Goal: Task Accomplishment & Management: Complete application form

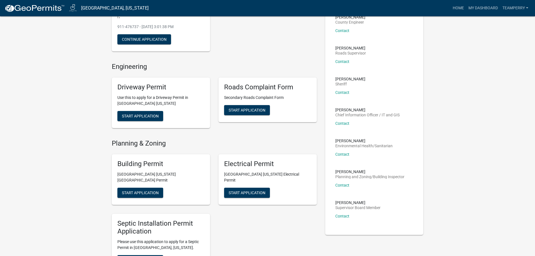
scroll to position [84, 0]
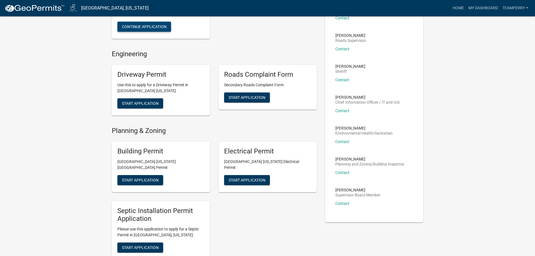
click at [140, 32] on button "Continue Application" at bounding box center [144, 27] width 54 height 10
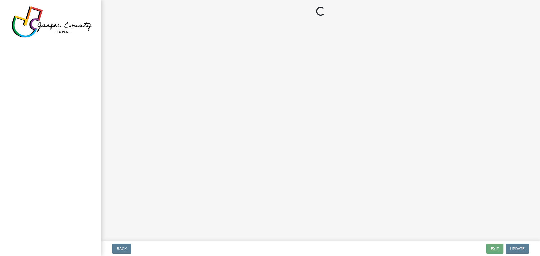
select select "90f2a809-b076-4f46-a099-f5abeade8225"
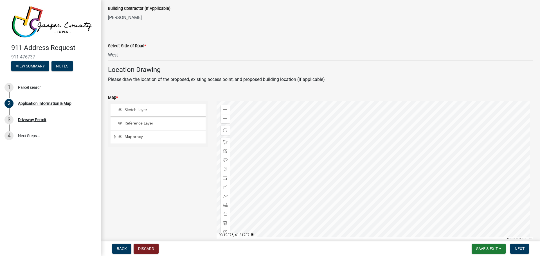
scroll to position [337, 0]
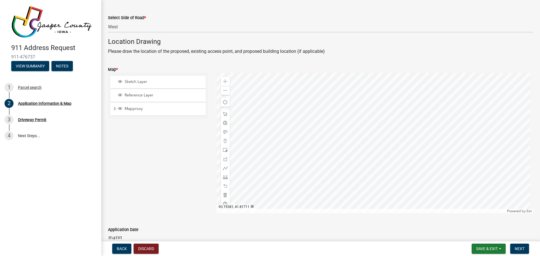
click at [445, 136] on div at bounding box center [374, 143] width 317 height 141
click at [525, 253] on button "Next" at bounding box center [519, 249] width 19 height 10
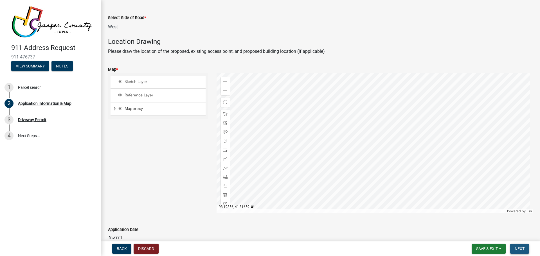
drag, startPoint x: 521, startPoint y: 249, endPoint x: 520, endPoint y: 243, distance: 5.4
click at [520, 244] on button "Next" at bounding box center [519, 249] width 19 height 10
click at [520, 245] on button "Next" at bounding box center [519, 249] width 19 height 10
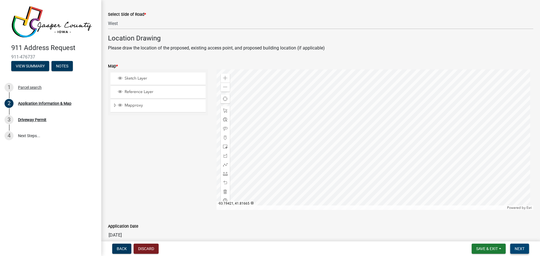
scroll to position [375, 0]
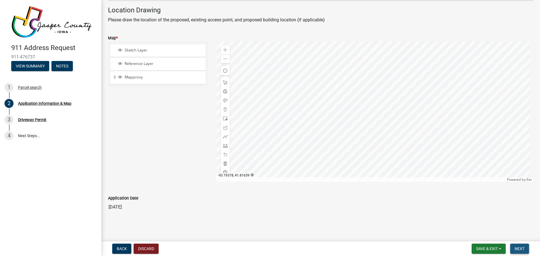
click at [520, 246] on span "Next" at bounding box center [519, 248] width 10 height 4
click at [483, 250] on span "Save & Exit" at bounding box center [487, 248] width 22 height 4
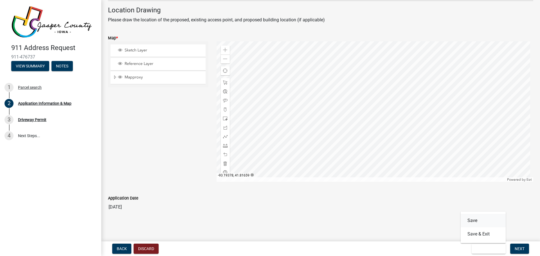
click at [485, 220] on button "Save" at bounding box center [482, 220] width 45 height 13
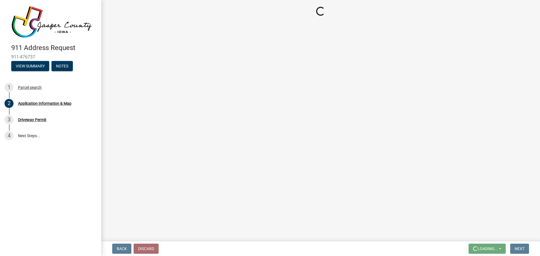
scroll to position [0, 0]
select select "90f2a809-b076-4f46-a099-f5abeade8225"
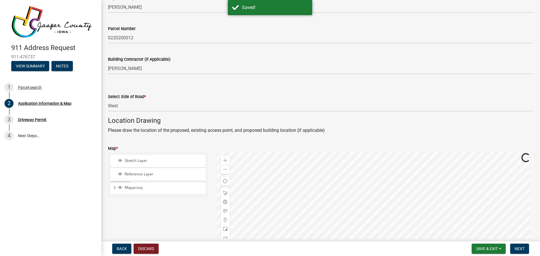
scroll to position [309, 0]
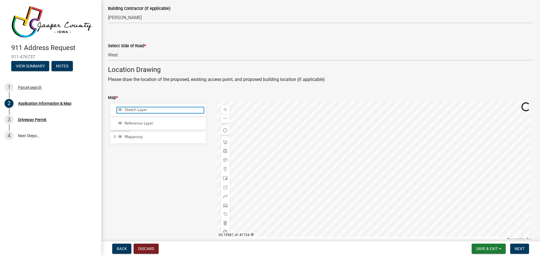
click at [142, 110] on span "Sketch Layer" at bounding box center [163, 109] width 80 height 5
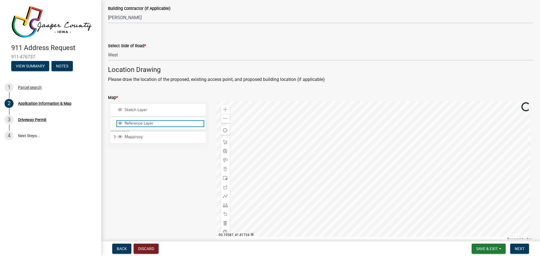
click at [138, 125] on span "Reference Layer" at bounding box center [163, 123] width 80 height 5
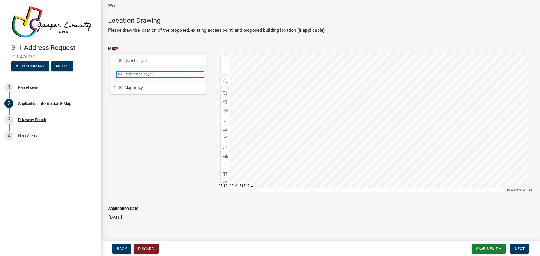
scroll to position [365, 0]
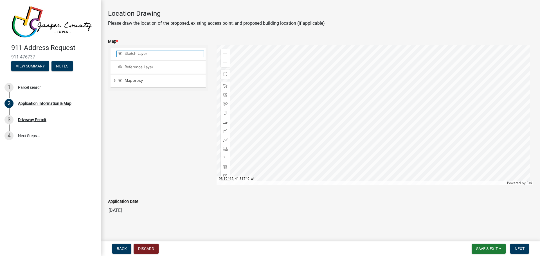
click at [142, 53] on span "Sketch Layer" at bounding box center [163, 53] width 80 height 5
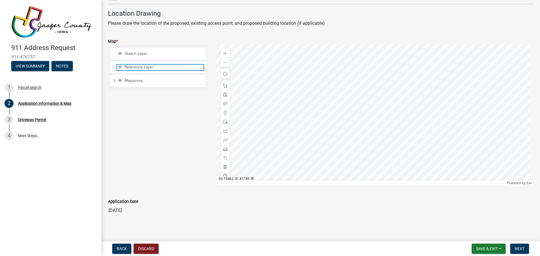
click at [149, 70] on div "Reference Layer" at bounding box center [160, 68] width 87 height 6
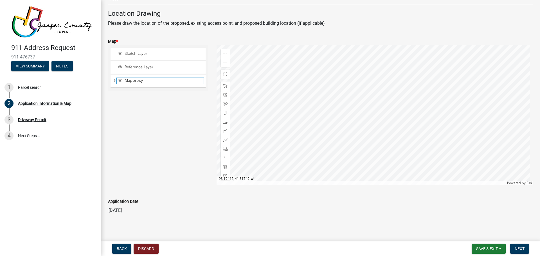
click at [148, 83] on div "Mapproxy" at bounding box center [160, 81] width 87 height 6
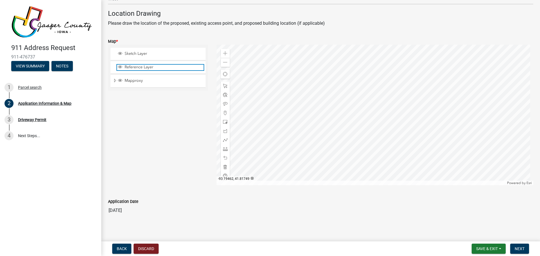
click at [146, 67] on span "Reference Layer" at bounding box center [163, 67] width 80 height 5
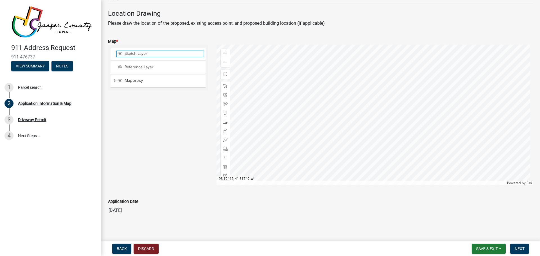
click at [144, 54] on span "Sketch Layer" at bounding box center [163, 53] width 80 height 5
click at [143, 62] on div "Reference Layer" at bounding box center [157, 67] width 95 height 12
click at [144, 53] on span "Sketch Layer" at bounding box center [163, 53] width 80 height 5
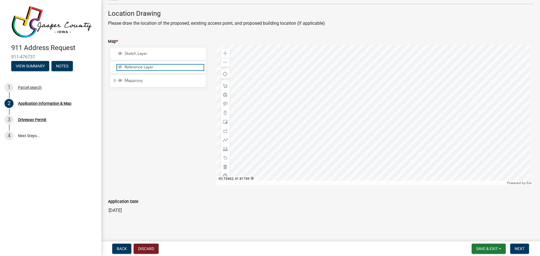
click at [145, 69] on span "Reference Layer" at bounding box center [163, 67] width 80 height 5
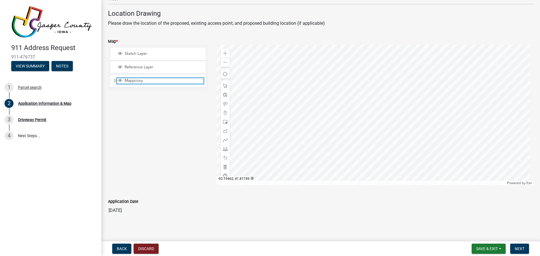
click at [141, 82] on span "Mapproxy" at bounding box center [163, 80] width 80 height 5
click at [138, 81] on span "Mapproxy" at bounding box center [163, 80] width 80 height 5
click at [523, 251] on span "Next" at bounding box center [519, 248] width 10 height 4
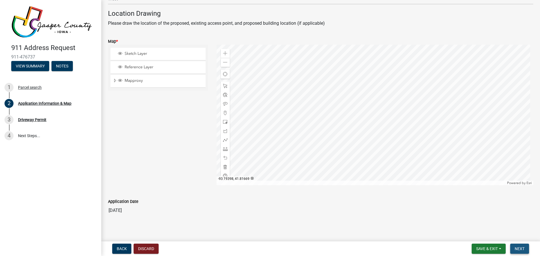
click at [523, 251] on span "Next" at bounding box center [519, 248] width 10 height 4
click at [30, 87] on div "Parcel search" at bounding box center [30, 87] width 24 height 4
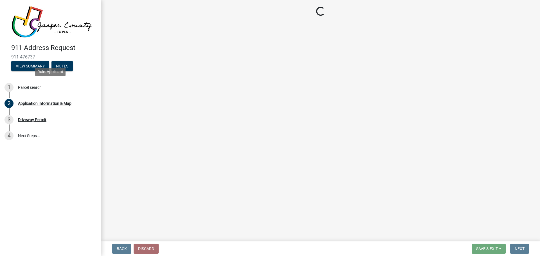
scroll to position [0, 0]
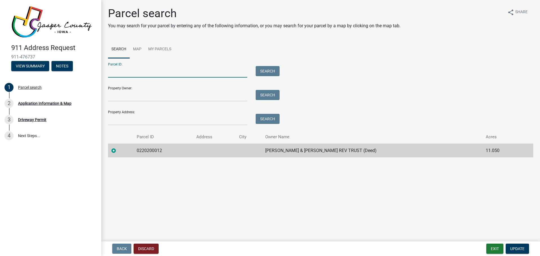
click at [162, 69] on input "Parcel ID:" at bounding box center [177, 72] width 139 height 12
click at [138, 49] on link "Map" at bounding box center [137, 49] width 15 height 18
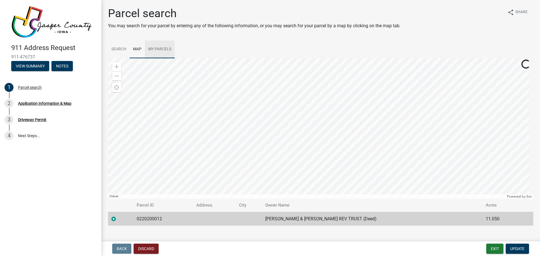
click at [159, 48] on link "My Parcels" at bounding box center [160, 49] width 30 height 18
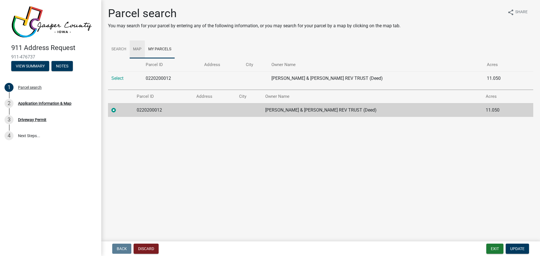
click at [136, 47] on link "Map" at bounding box center [137, 49] width 15 height 18
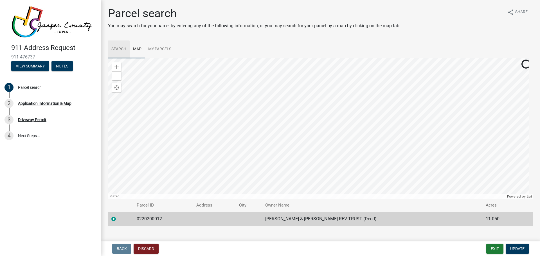
click at [120, 47] on link "Search" at bounding box center [119, 49] width 22 height 18
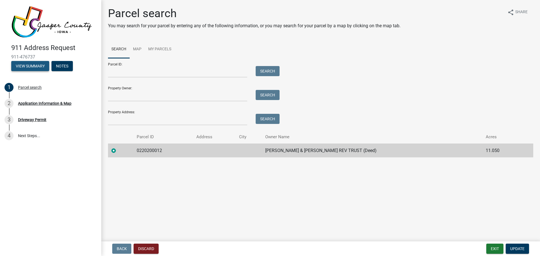
click at [33, 64] on button "View Summary" at bounding box center [30, 66] width 38 height 10
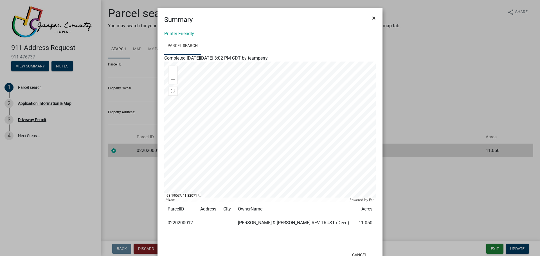
click at [373, 16] on span "×" at bounding box center [374, 18] width 4 height 8
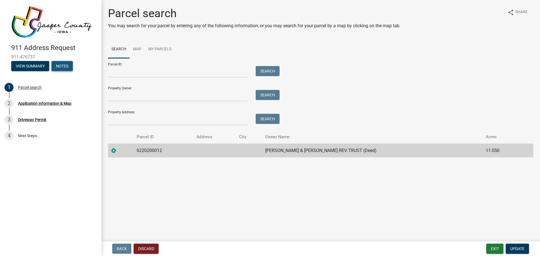
click at [59, 63] on button "Notes" at bounding box center [61, 66] width 21 height 10
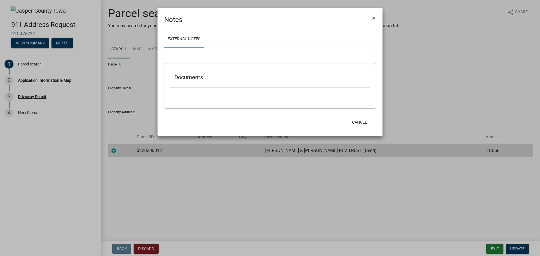
click at [191, 78] on h5 "Documents" at bounding box center [269, 77] width 191 height 7
click at [361, 124] on button "Cancel" at bounding box center [359, 122] width 24 height 10
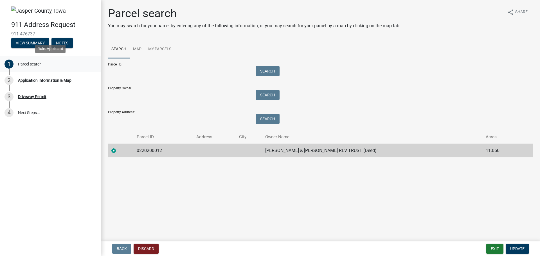
click at [31, 63] on div "Parcel search" at bounding box center [30, 64] width 24 height 4
click at [41, 83] on div "2 Application Information & Map" at bounding box center [48, 80] width 88 height 9
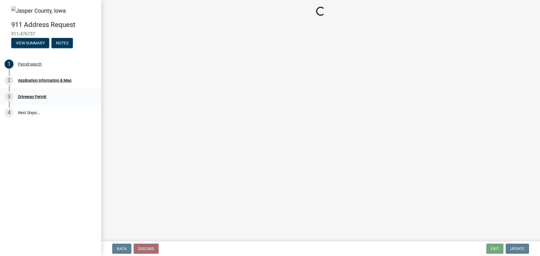
select select "90f2a809-b076-4f46-a099-f5abeade8225"
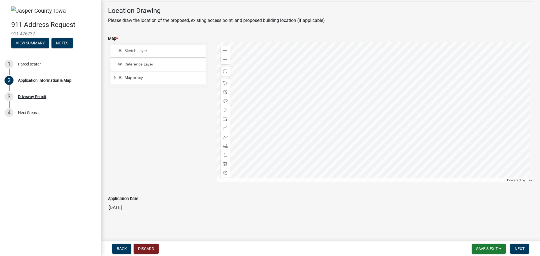
scroll to position [369, 0]
click at [34, 95] on div "Driveway Permit" at bounding box center [32, 97] width 28 height 4
click at [23, 96] on div "Driveway Permit" at bounding box center [32, 97] width 28 height 4
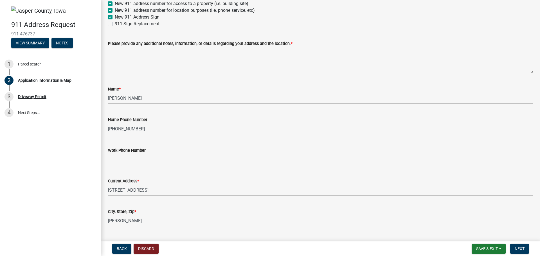
scroll to position [0, 0]
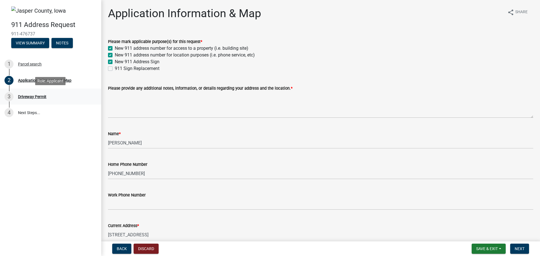
click at [37, 99] on div "3 Driveway Permit" at bounding box center [48, 96] width 88 height 9
click at [8, 94] on div "3" at bounding box center [8, 96] width 9 height 9
click at [26, 95] on div "Driveway Permit" at bounding box center [32, 97] width 28 height 4
click at [28, 115] on link "4 Next Steps..." at bounding box center [50, 113] width 101 height 16
click at [521, 250] on span "Next" at bounding box center [519, 248] width 10 height 4
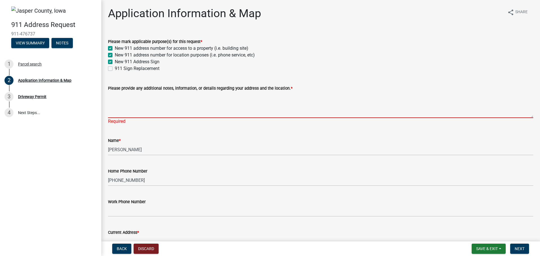
click at [198, 110] on textarea "Please provide any additional notes, information, or details regarding your add…" at bounding box center [320, 105] width 425 height 26
click at [129, 114] on textarea "Please provide any additional notes, information, or details regarding your add…" at bounding box center [320, 105] width 425 height 26
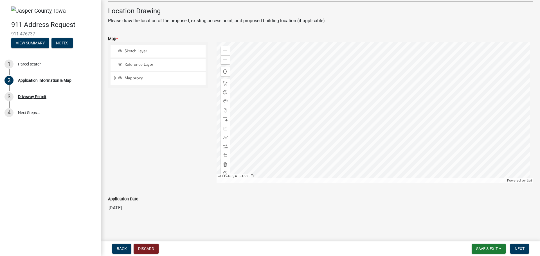
scroll to position [375, 0]
type textarea "House is going to be built on this property. Need address number for location p…"
click at [516, 248] on span "Next" at bounding box center [519, 248] width 10 height 4
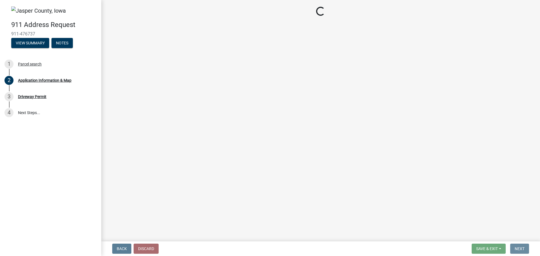
scroll to position [0, 0]
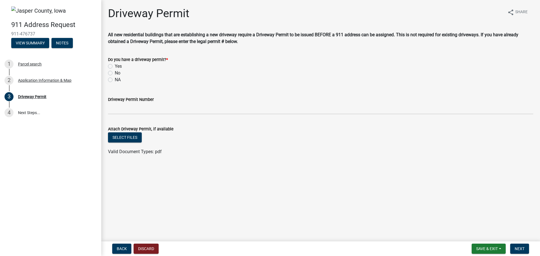
click at [115, 66] on label "Yes" at bounding box center [118, 66] width 7 height 7
click at [115, 66] on input "Yes" at bounding box center [117, 65] width 4 height 4
radio input "true"
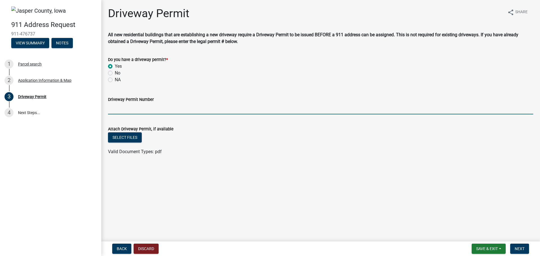
click at [123, 111] on input "Driveway Permit Number" at bounding box center [320, 109] width 425 height 12
paste input "https://permitting.schneidergis.com/application/workflow-application-summary/e7…"
type input "h"
paste input "________"
type input "_"
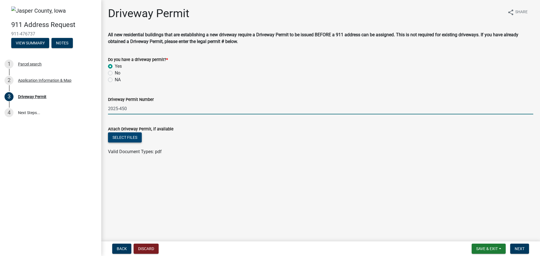
type input "2025-450"
click at [119, 140] on button "Select files" at bounding box center [125, 137] width 34 height 10
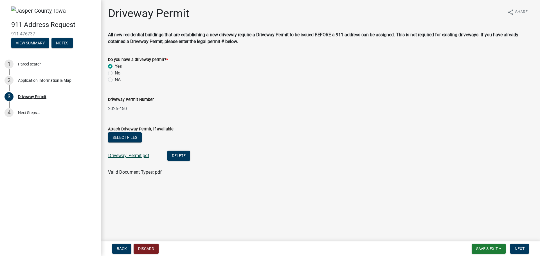
click at [130, 157] on link "Driveway_Permit.pdf" at bounding box center [128, 155] width 41 height 5
click at [524, 248] on span "Next" at bounding box center [519, 248] width 10 height 4
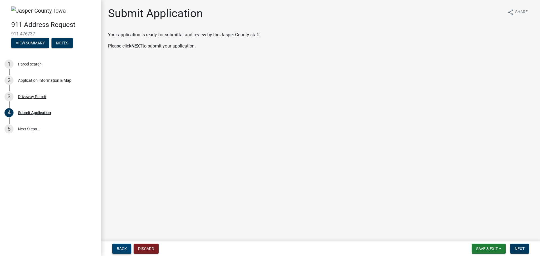
click at [124, 251] on button "Back" at bounding box center [121, 249] width 19 height 10
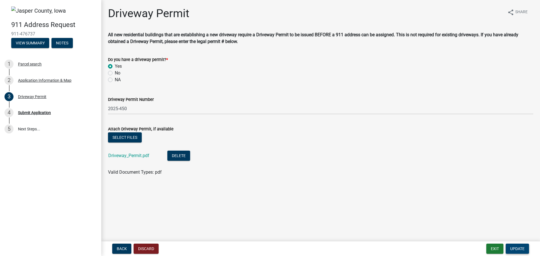
click at [519, 247] on span "Update" at bounding box center [517, 248] width 14 height 4
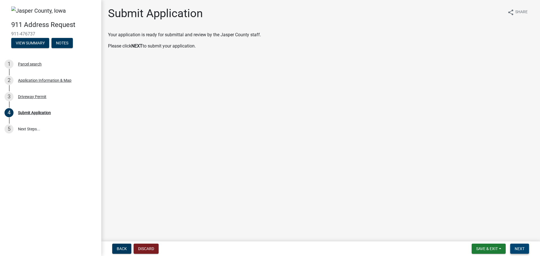
click at [519, 247] on span "Next" at bounding box center [519, 248] width 10 height 4
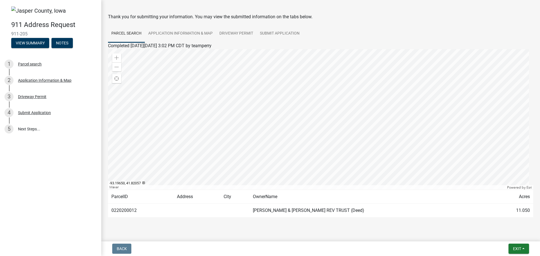
scroll to position [29, 0]
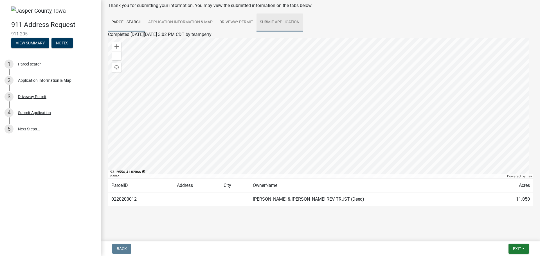
click at [273, 21] on link "Submit Application" at bounding box center [279, 22] width 46 height 18
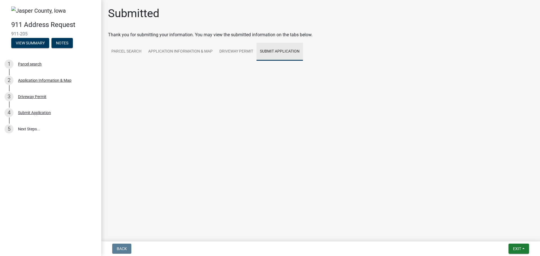
scroll to position [0, 0]
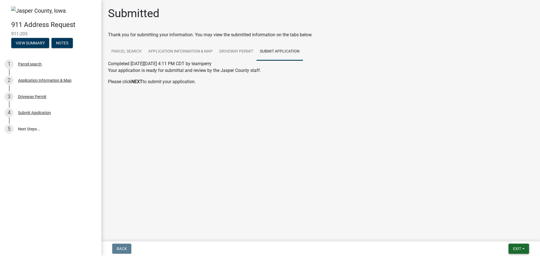
click at [516, 248] on span "Exit" at bounding box center [517, 248] width 8 height 4
click at [500, 237] on button "Save & Exit" at bounding box center [506, 233] width 45 height 13
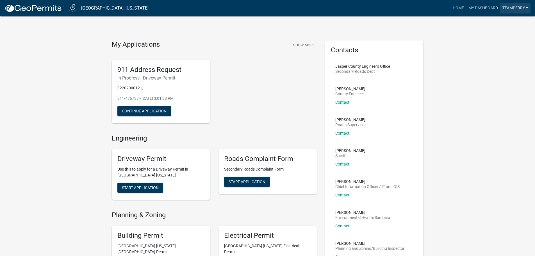
click at [511, 9] on link "teamperry" at bounding box center [516, 8] width 30 height 11
click at [500, 22] on link "Account" at bounding box center [508, 22] width 45 height 13
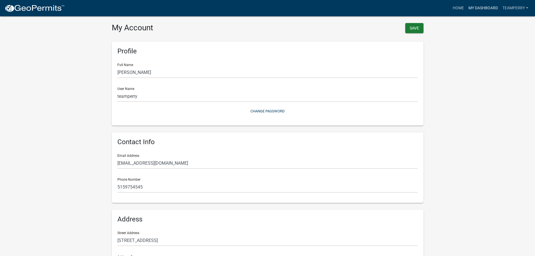
click at [478, 9] on link "My Dashboard" at bounding box center [484, 8] width 34 height 11
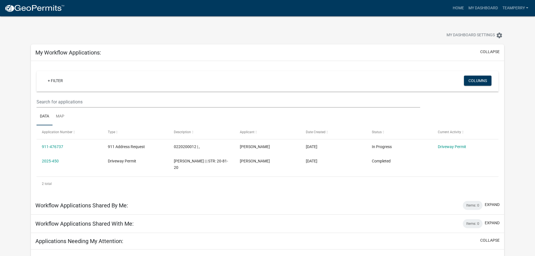
click at [48, 161] on link "2025-450" at bounding box center [50, 161] width 17 height 4
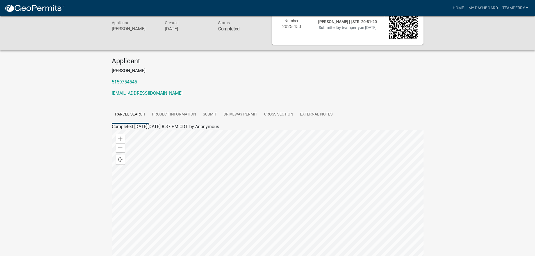
scroll to position [3, 0]
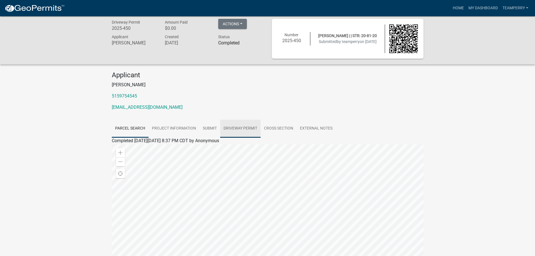
click at [250, 126] on link "Driveway Permit" at bounding box center [240, 129] width 40 height 18
click at [124, 148] on link "Driveway Permit" at bounding box center [128, 147] width 32 height 5
drag, startPoint x: 365, startPoint y: 53, endPoint x: 505, endPoint y: 125, distance: 157.1
click at [505, 125] on div "Driveway Permit 2025-450 Amount Paid $0.00 Actions Printer Friendly Applicant T…" at bounding box center [267, 90] width 535 height 154
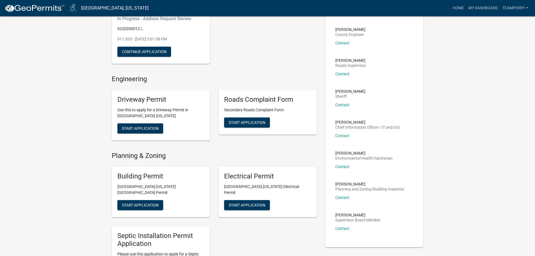
scroll to position [112, 0]
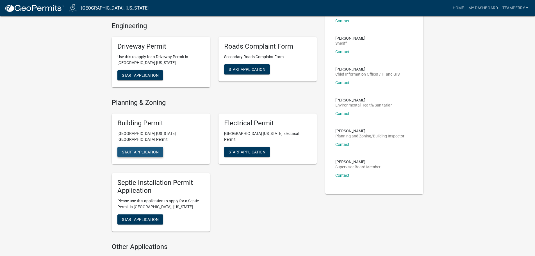
click at [129, 150] on span "Start Application" at bounding box center [140, 152] width 37 height 4
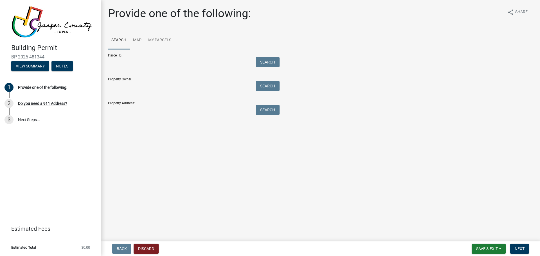
click at [308, 92] on div "Parcel ID: Search Property Owner: Search Property Address: Search" at bounding box center [320, 82] width 425 height 67
click at [163, 81] on input "Property Owner:" at bounding box center [177, 87] width 139 height 12
type input "[PERSON_NAME]"
click at [262, 87] on button "Search" at bounding box center [267, 86] width 24 height 10
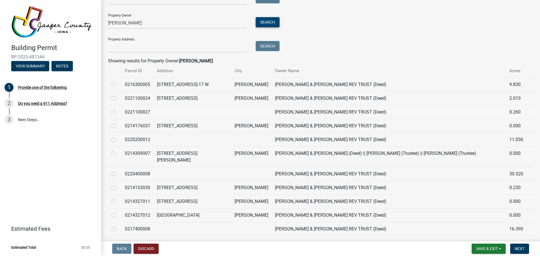
scroll to position [74, 0]
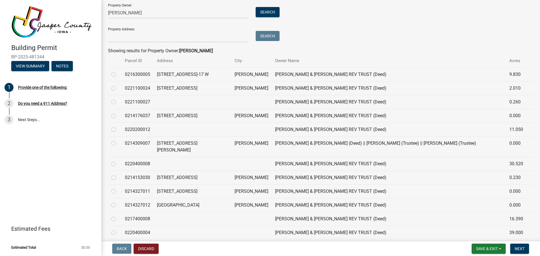
click at [118, 126] on label at bounding box center [118, 126] width 0 height 0
click at [118, 130] on input "radio" at bounding box center [120, 128] width 4 height 4
radio input "true"
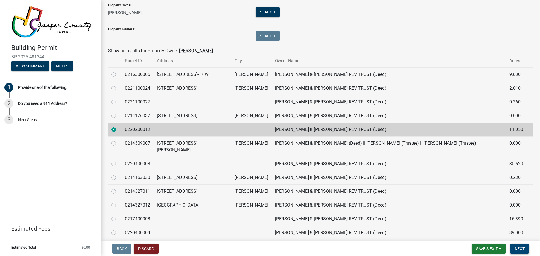
click at [522, 250] on span "Next" at bounding box center [519, 248] width 10 height 4
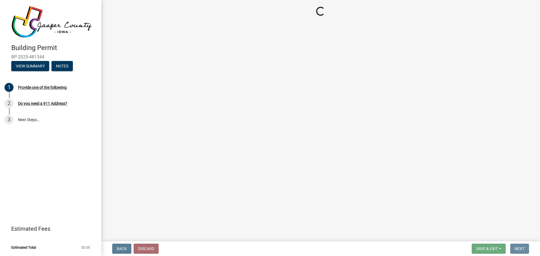
scroll to position [0, 0]
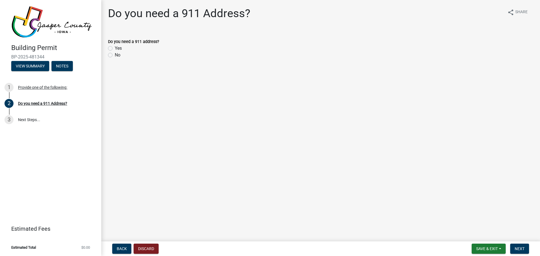
click at [115, 47] on label "Yes" at bounding box center [118, 48] width 7 height 7
click at [115, 47] on input "Yes" at bounding box center [117, 47] width 4 height 4
radio input "true"
click at [516, 249] on span "Next" at bounding box center [519, 248] width 10 height 4
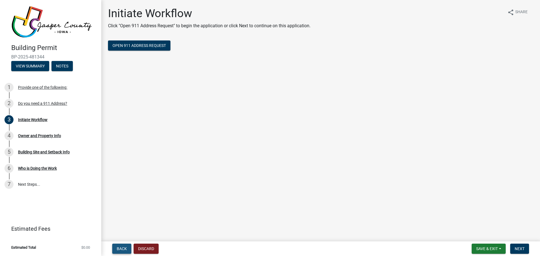
click at [126, 248] on span "Back" at bounding box center [122, 248] width 10 height 4
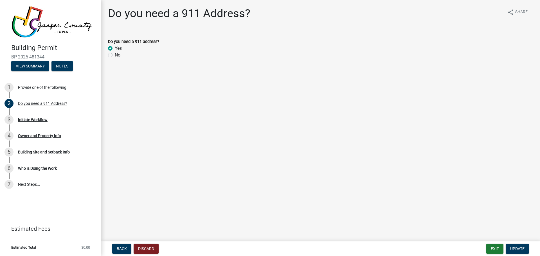
click at [115, 57] on label "No" at bounding box center [118, 55] width 6 height 7
click at [115, 55] on input "No" at bounding box center [117, 54] width 4 height 4
radio input "true"
click at [520, 249] on span "Update" at bounding box center [517, 248] width 14 height 4
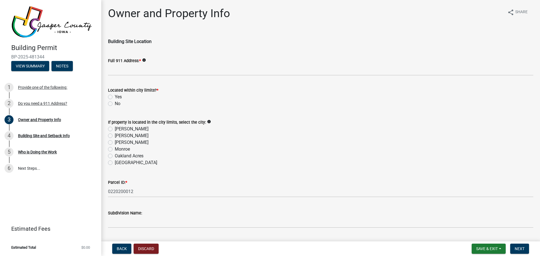
click at [115, 105] on label "No" at bounding box center [118, 103] width 6 height 7
click at [115, 104] on input "No" at bounding box center [117, 102] width 4 height 4
radio input "true"
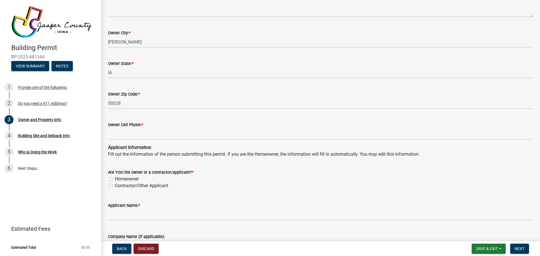
scroll to position [422, 0]
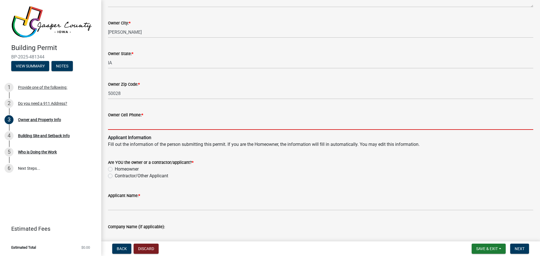
click at [127, 126] on input "Owner Cell Phone: *" at bounding box center [320, 124] width 425 height 12
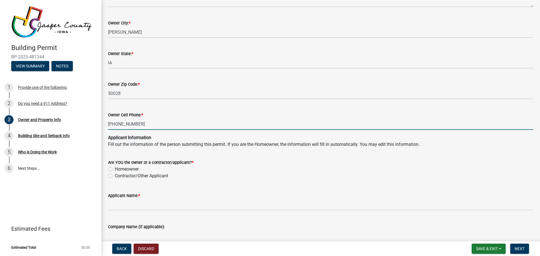
type input "[PHONE_NUMBER]"
click at [115, 175] on label "Contractor/Other Applicant" at bounding box center [141, 176] width 53 height 7
click at [115, 175] on input "Contractor/Other Applicant" at bounding box center [117, 175] width 4 height 4
radio input "true"
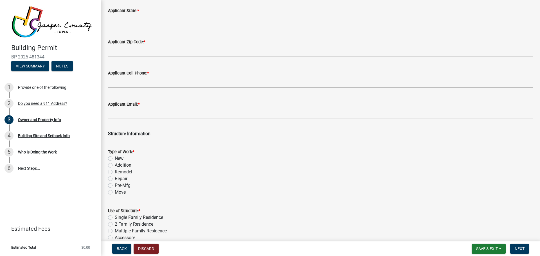
scroll to position [759, 0]
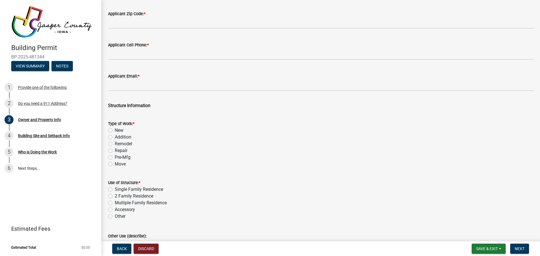
click at [115, 190] on label "Single Family Residence" at bounding box center [139, 189] width 48 height 7
click at [115, 190] on input "Single Family Residence" at bounding box center [117, 188] width 4 height 4
radio input "true"
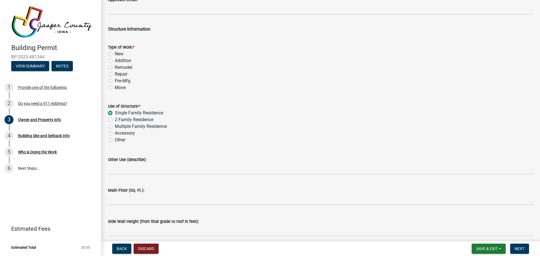
scroll to position [843, 0]
